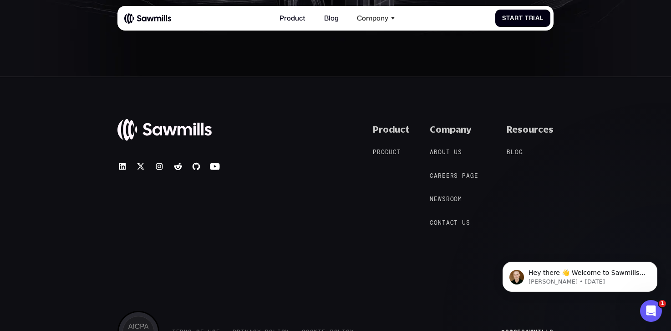
scroll to position [3739, 0]
click at [389, 151] on span "d" at bounding box center [387, 151] width 4 height 7
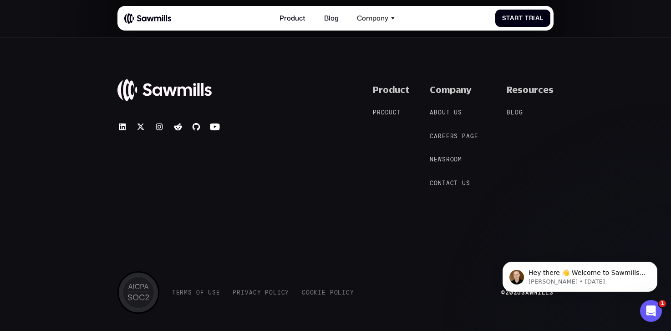
scroll to position [3418, 0]
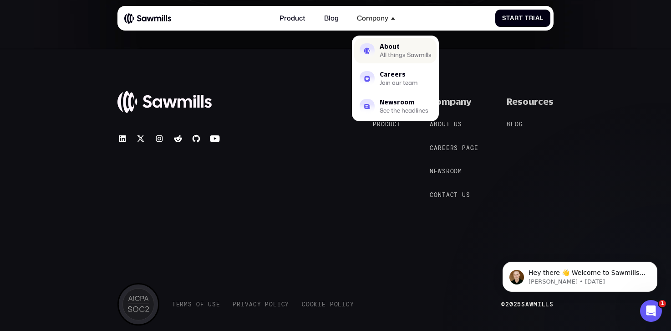
click at [397, 53] on div "All things Sawmills" at bounding box center [406, 54] width 52 height 5
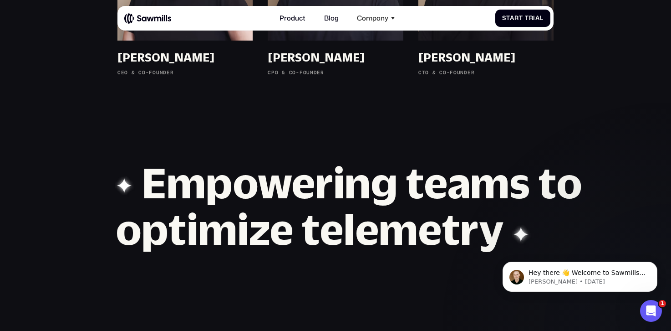
scroll to position [758, 0]
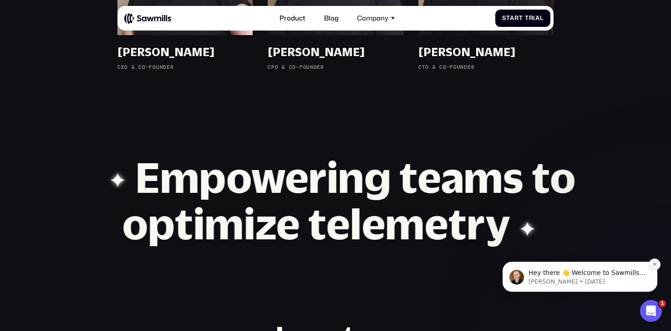
click at [653, 264] on icon "Dismiss notification" at bounding box center [655, 263] width 5 height 5
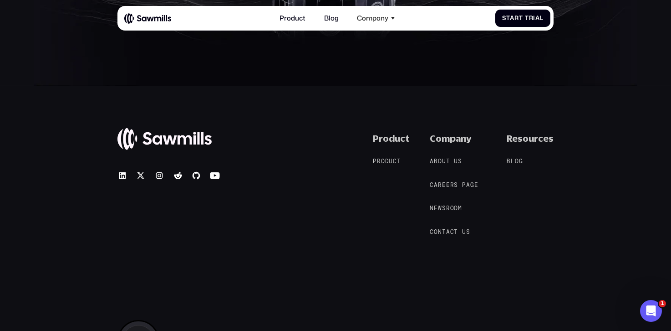
scroll to position [1577, 0]
